Goal: Find specific page/section: Find specific page/section

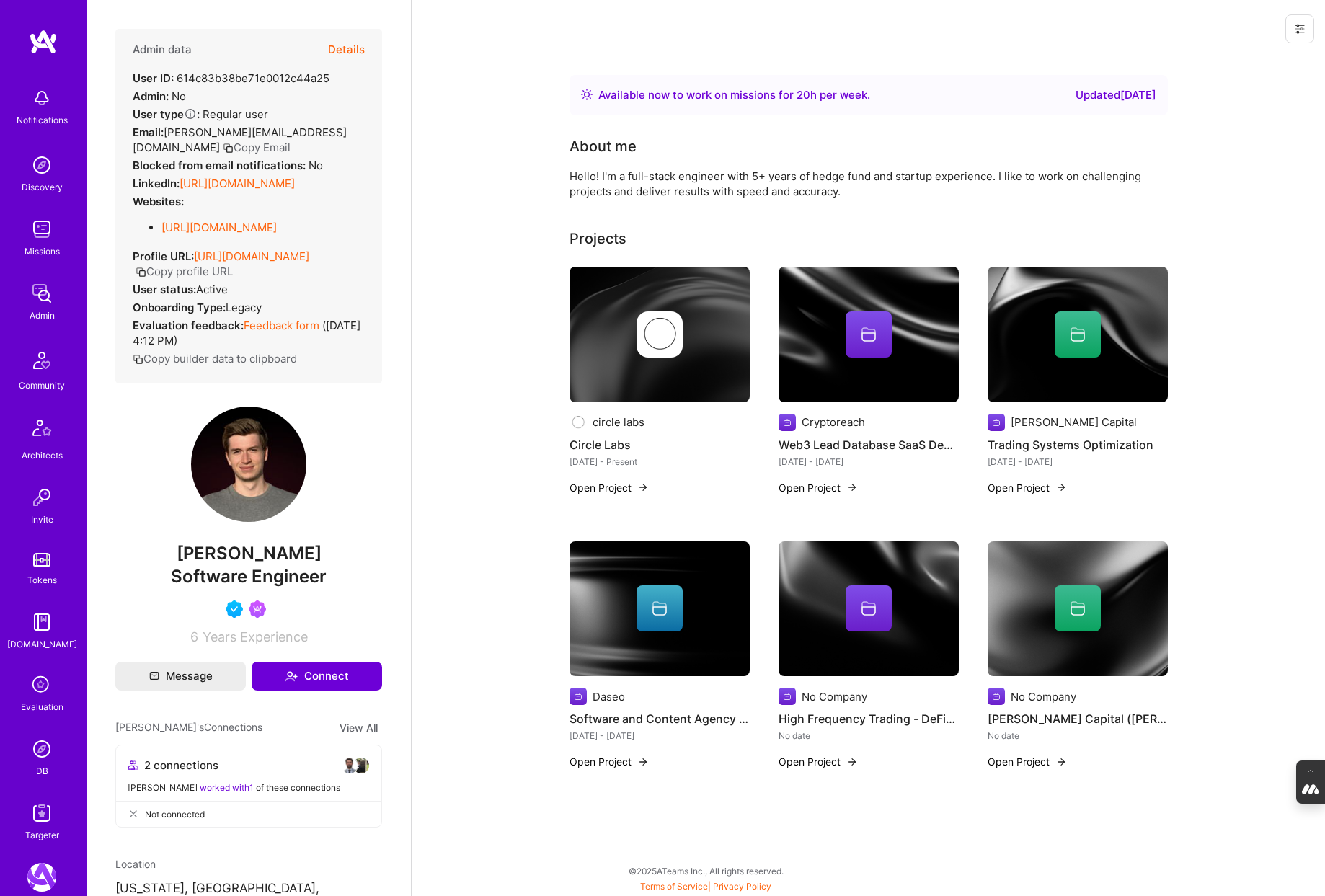
click at [340, 42] on button "Details" at bounding box center [347, 49] width 37 height 42
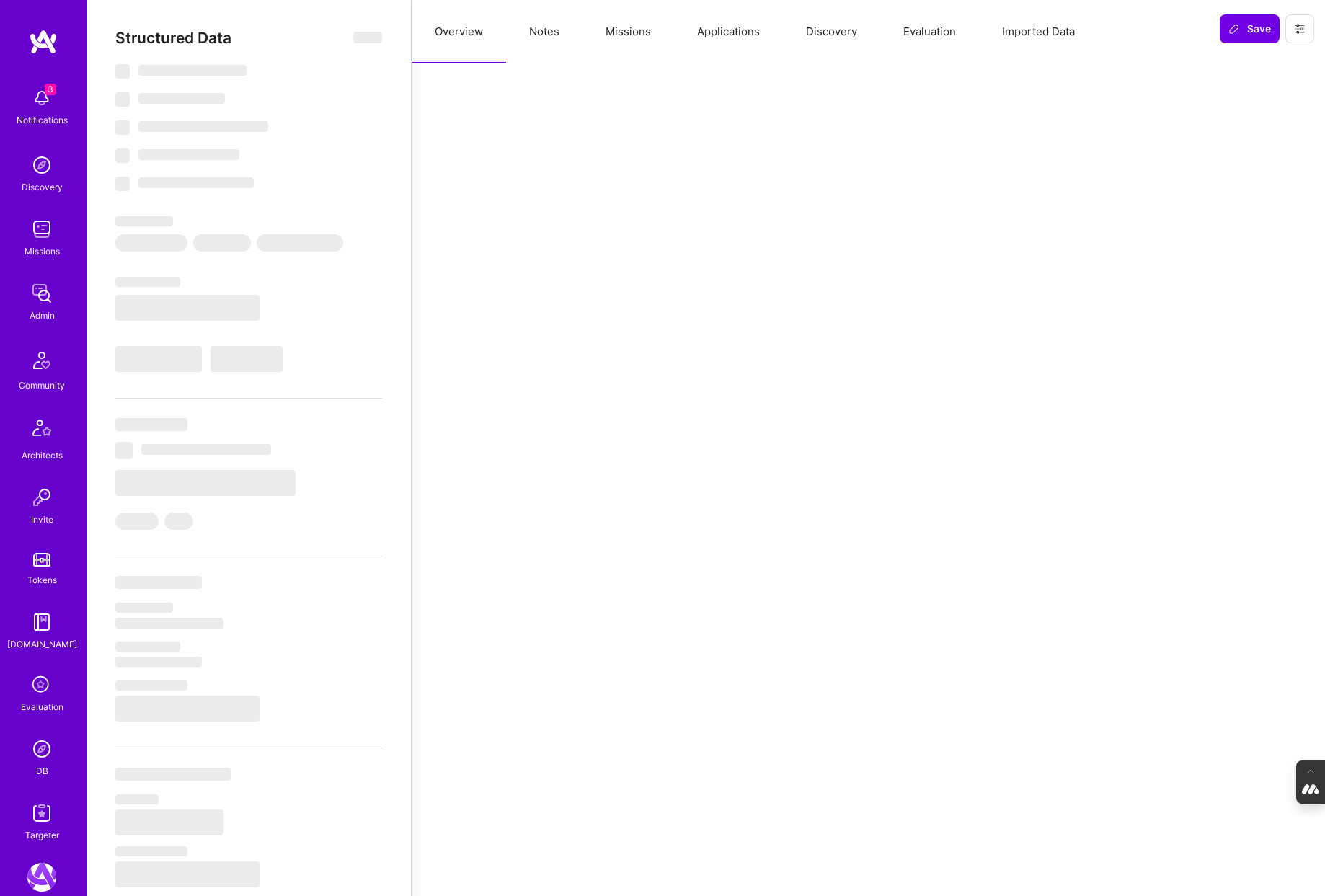
click at [940, 32] on button "Evaluation" at bounding box center [930, 32] width 99 height 64
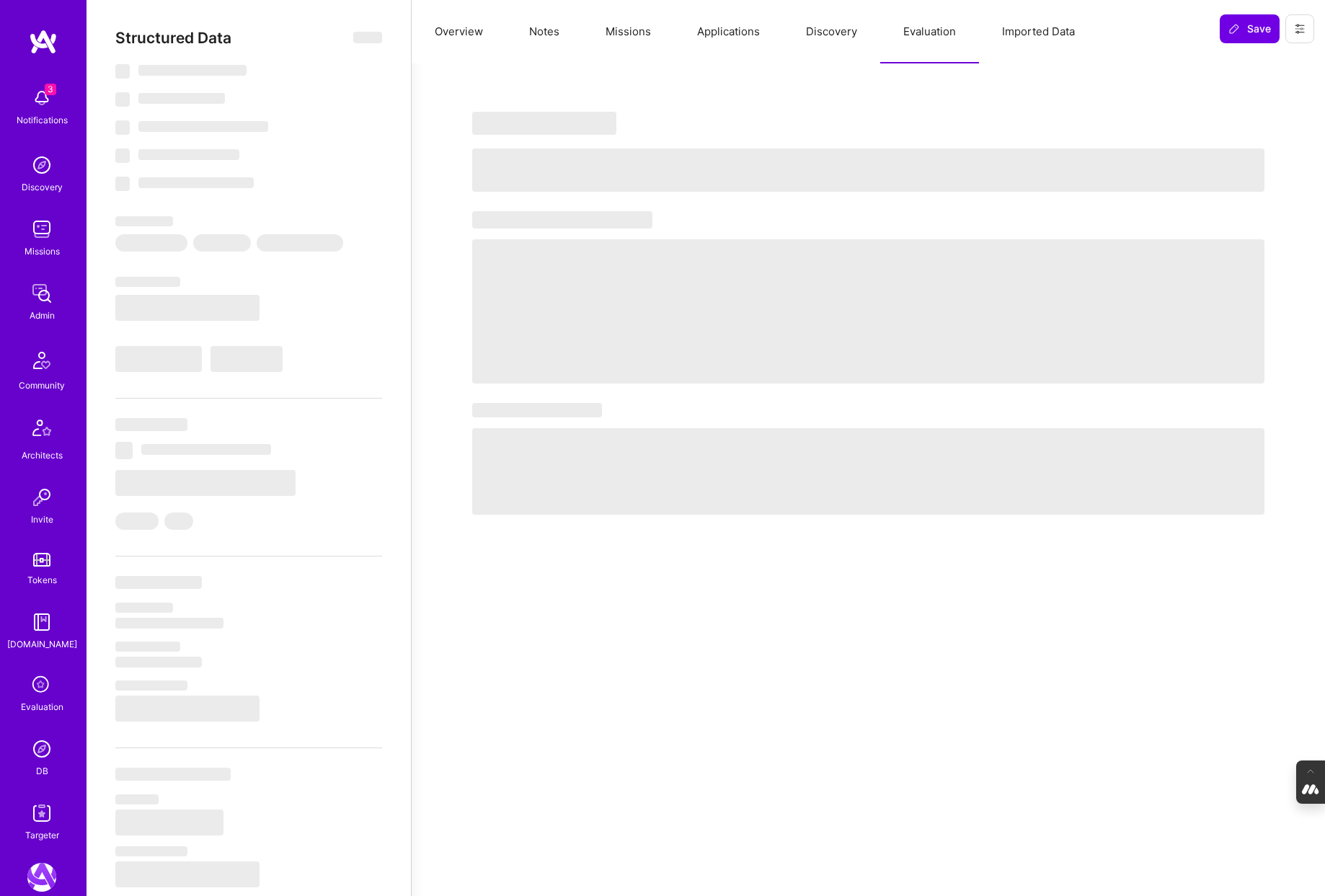
select select "Right Now"
select select "5"
select select "4"
select select "6"
select select "7"
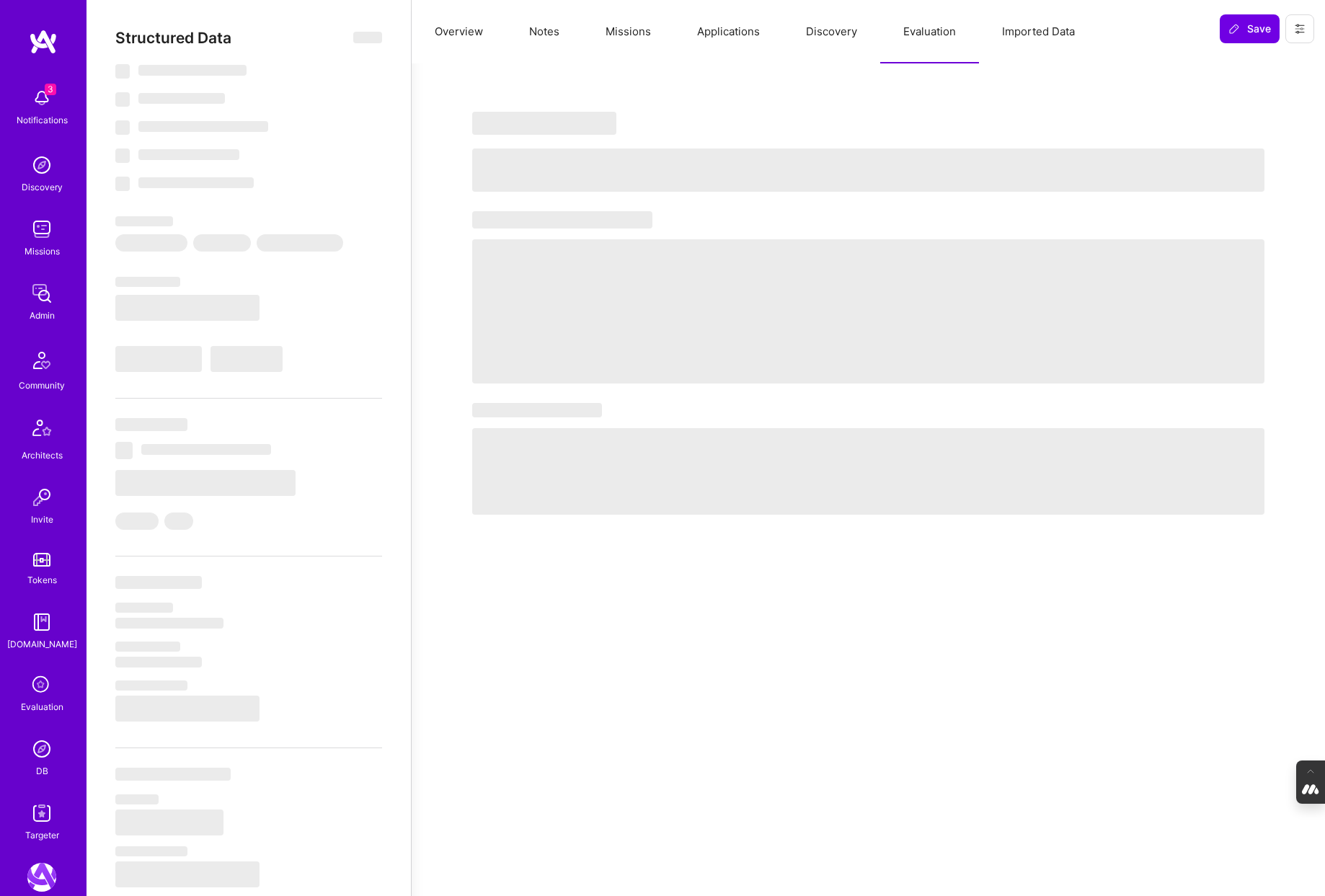
select select "US"
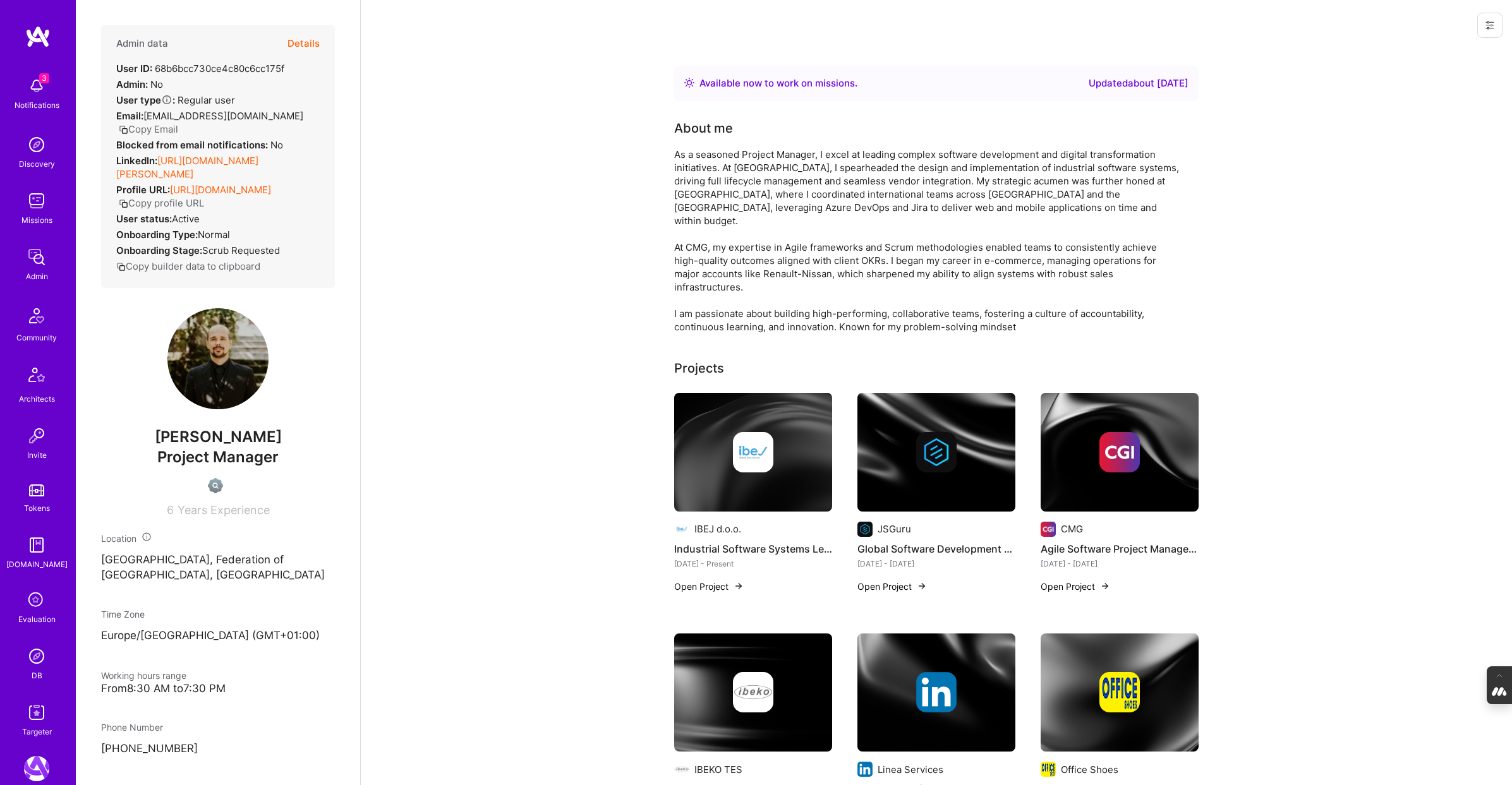
click at [38, 657] on img at bounding box center [36, 656] width 25 height 25
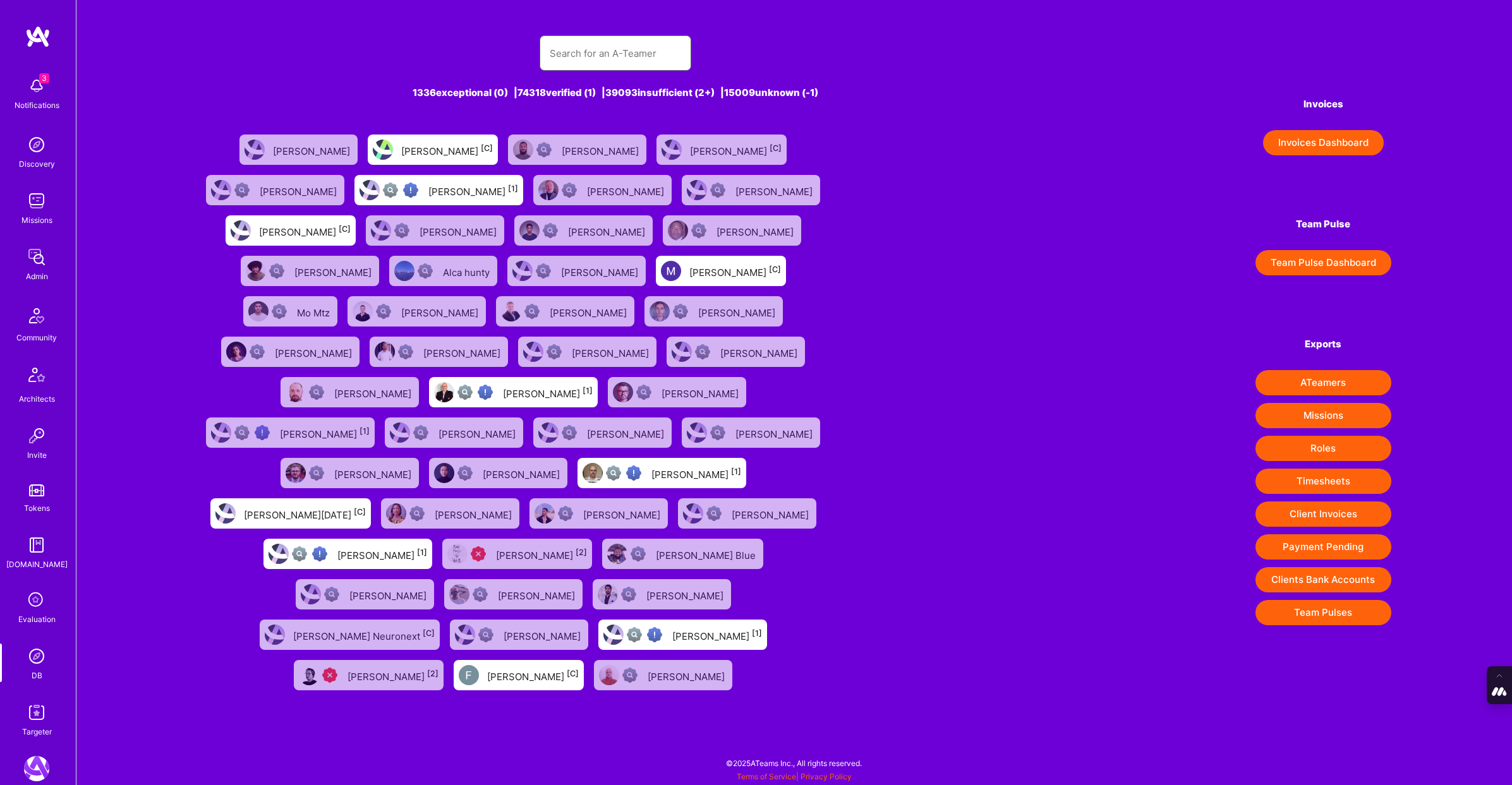
click at [560, 48] on input "text" at bounding box center [615, 53] width 132 height 32
paste input "[PERSON_NAME]"
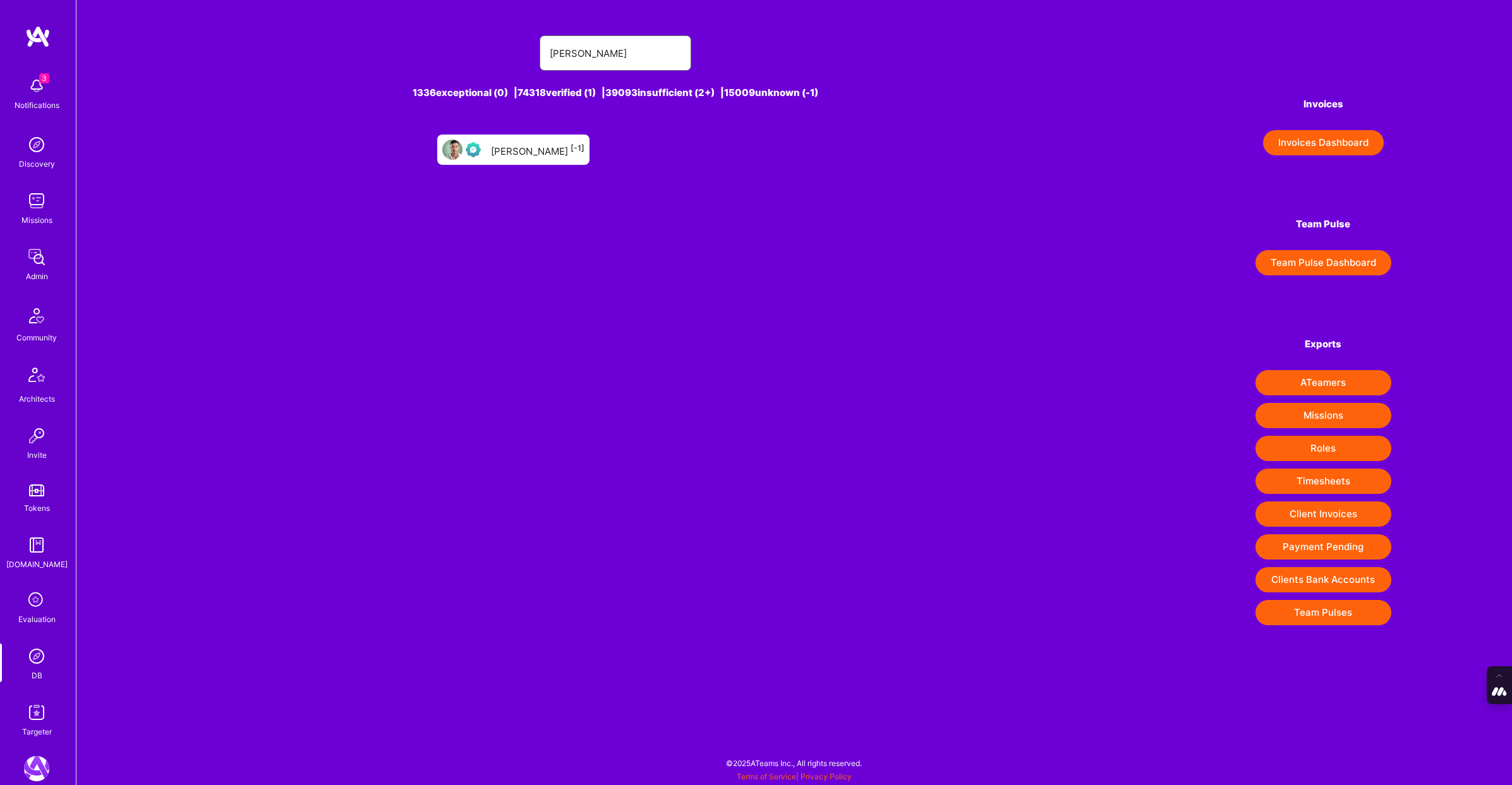
click at [560, 48] on input "[PERSON_NAME]" at bounding box center [615, 53] width 132 height 32
type input "[PERSON_NAME]"
